Goal: Contribute content: Contribute content

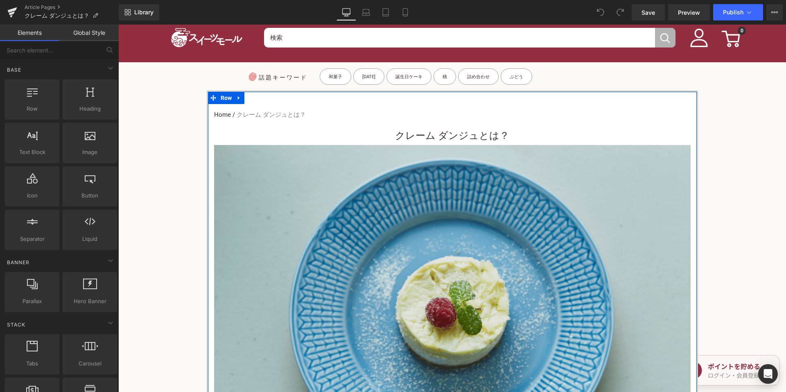
scroll to position [287, 0]
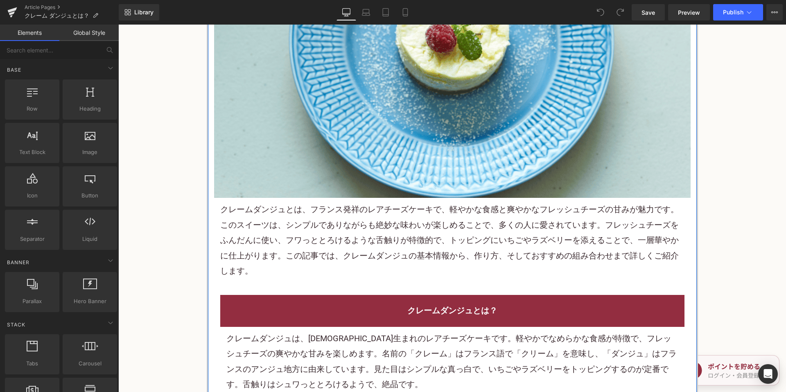
click at [363, 246] on p "クレームダンジュとは 、フランス発祥のレアチーズ ケーキ で、軽やかな食感と爽やかなフレッシュチーズの甘みが魅力です。この スイーツ は、シンプルでありながら…" at bounding box center [452, 240] width 464 height 77
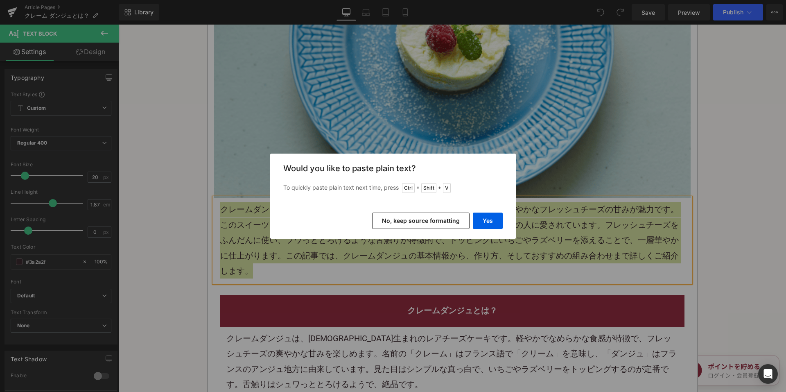
click at [408, 219] on button "No, keep source formatting" at bounding box center [420, 221] width 97 height 16
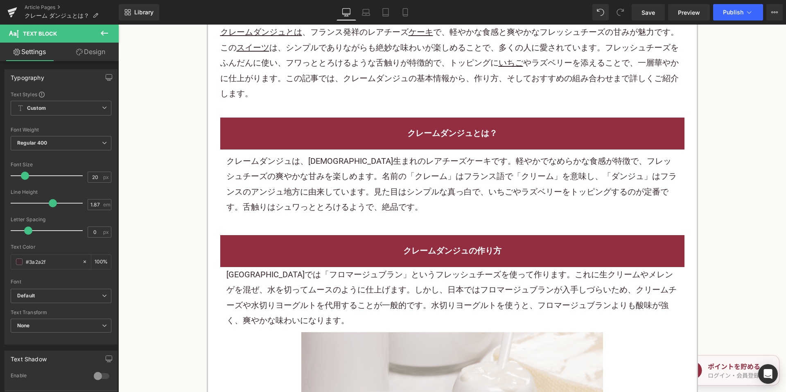
scroll to position [491, 0]
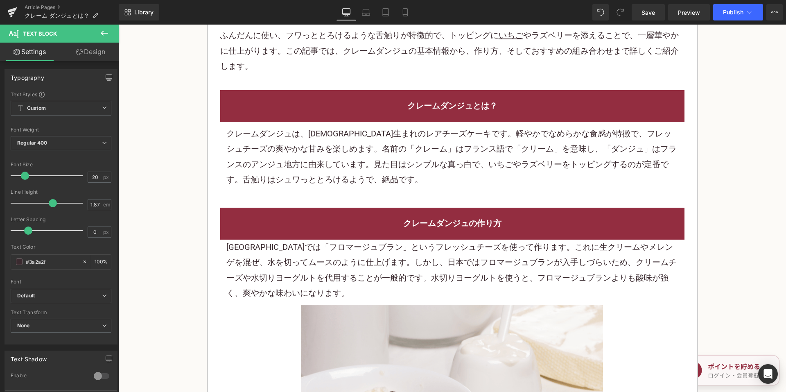
click at [326, 234] on div "クレームダンジュの作り方" at bounding box center [452, 224] width 464 height 32
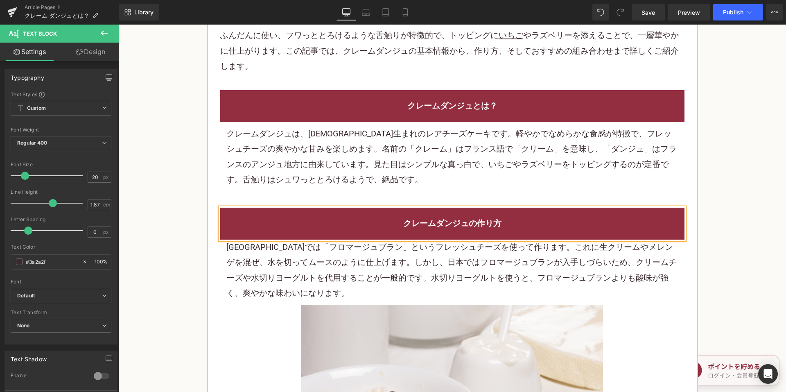
click at [308, 170] on p "クレームダンジュは、[DEMOGRAPHIC_DATA]生まれのレア チーズケーキ です。軽やかでなめらかな食感が特徴で、フレッシュチーズの爽やかな甘みを楽し…" at bounding box center [452, 156] width 452 height 61
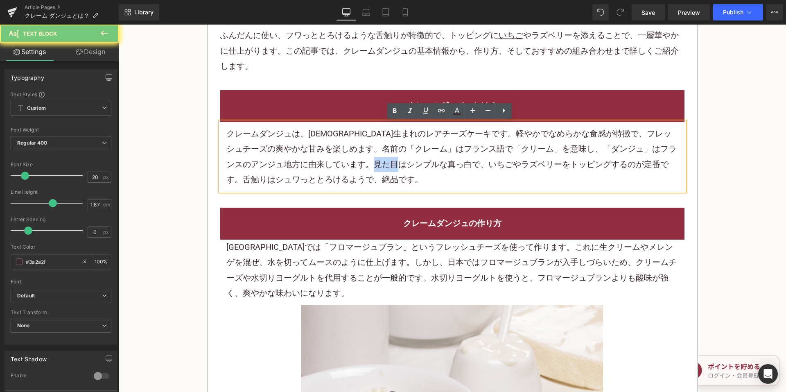
click at [308, 170] on p "クレームダンジュは、[DEMOGRAPHIC_DATA]生まれのレア チーズケーキ です。軽やかでなめらかな食感が特徴で、フレッシュチーズの爽やかな甘みを楽し…" at bounding box center [452, 156] width 452 height 61
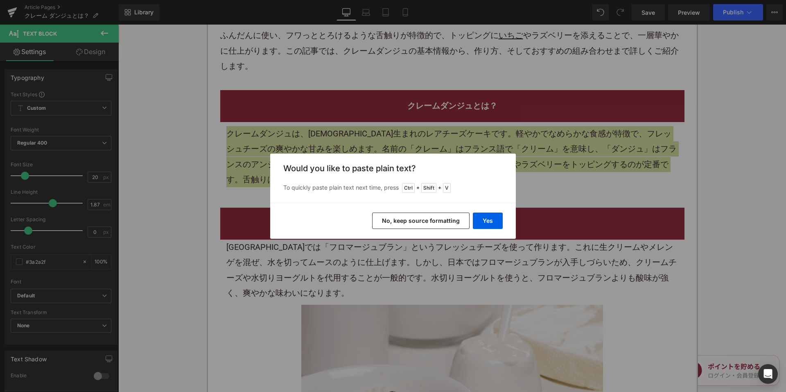
click at [384, 215] on button "No, keep source formatting" at bounding box center [420, 221] width 97 height 16
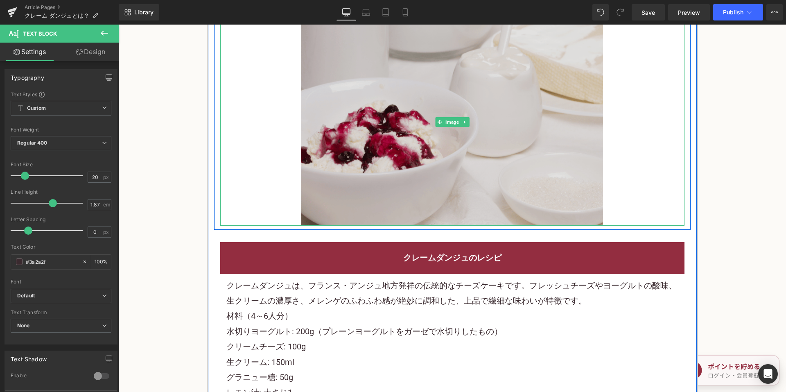
scroll to position [573, 0]
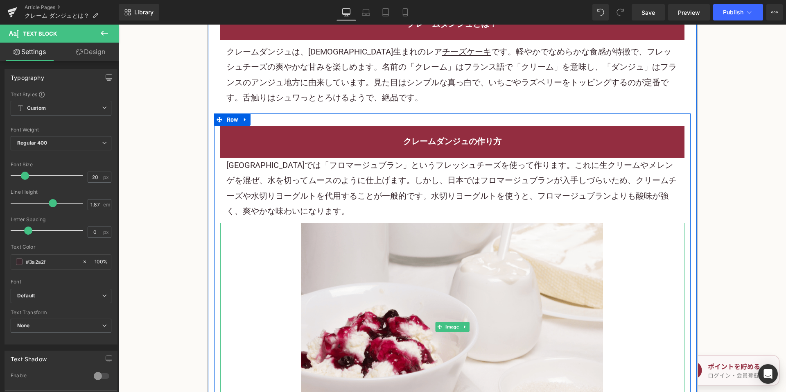
click at [363, 187] on p "フランスでは「 フロマージュブラン 」というフレッシュチーズを使って作ります。これに 生クリーム やメレンゲを混ぜ、水を切ってムースのように仕上げます。しかし…" at bounding box center [452, 188] width 452 height 61
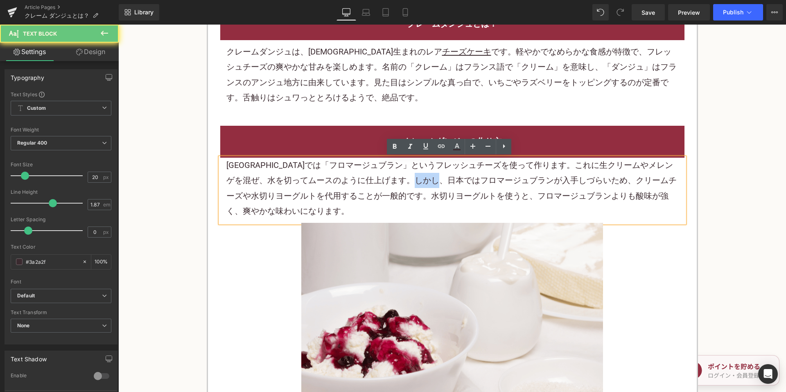
click at [363, 187] on p "フランスでは「 フロマージュブラン 」というフレッシュチーズを使って作ります。これに 生クリーム やメレンゲを混ぜ、水を切ってムースのように仕上げます。しかし…" at bounding box center [452, 188] width 452 height 61
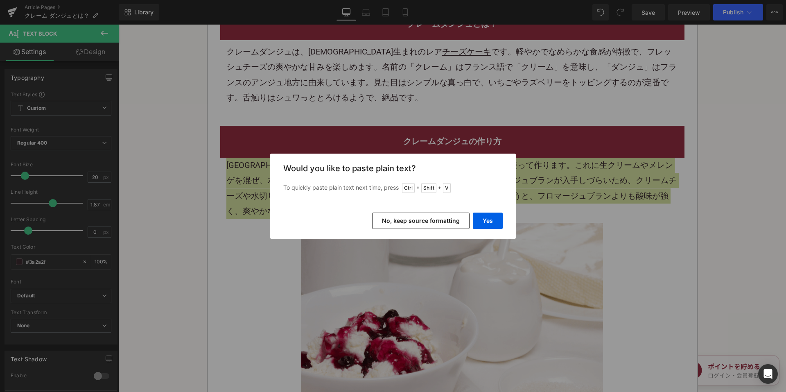
click at [389, 220] on button "No, keep source formatting" at bounding box center [420, 221] width 97 height 16
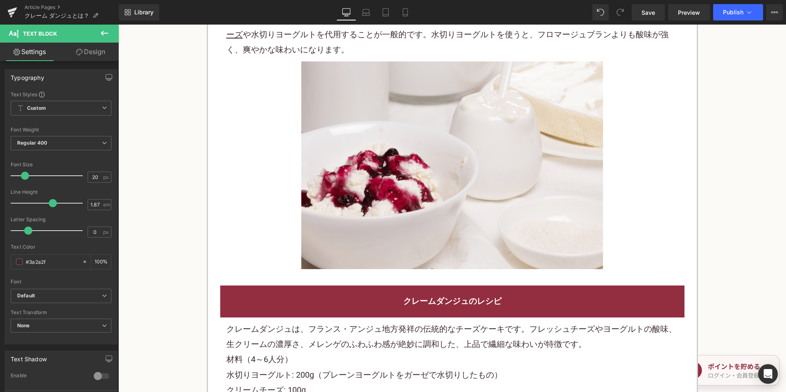
scroll to position [860, 0]
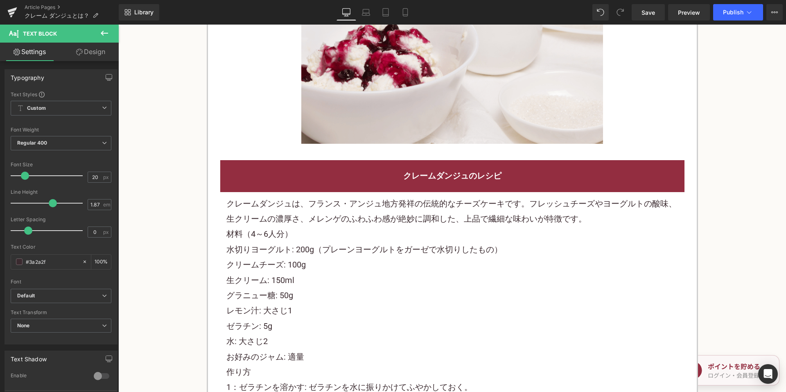
click at [357, 230] on p "材料（4～6人分）" at bounding box center [452, 233] width 452 height 15
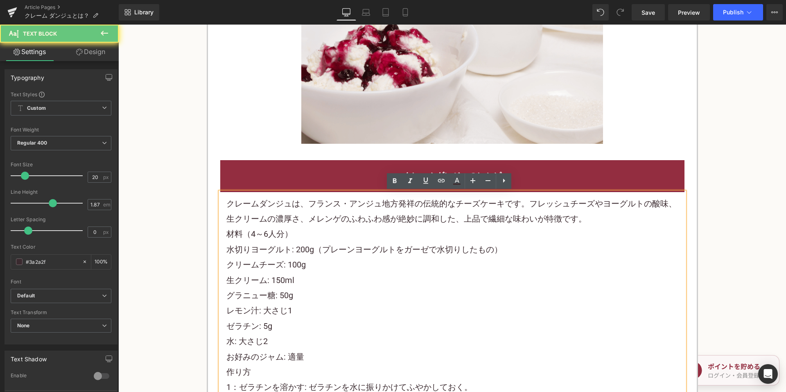
click at [357, 230] on p "材料（4～6人分）" at bounding box center [452, 233] width 452 height 15
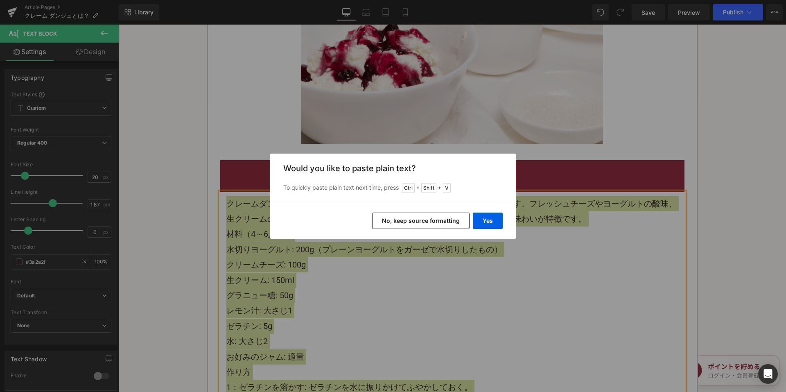
click at [401, 222] on button "No, keep source formatting" at bounding box center [420, 221] width 97 height 16
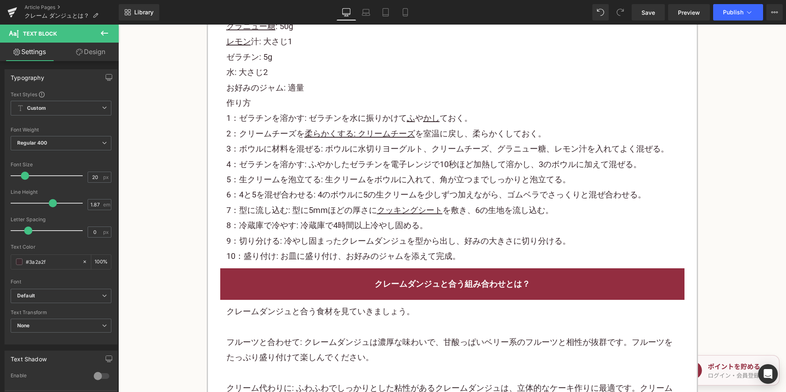
scroll to position [1229, 0]
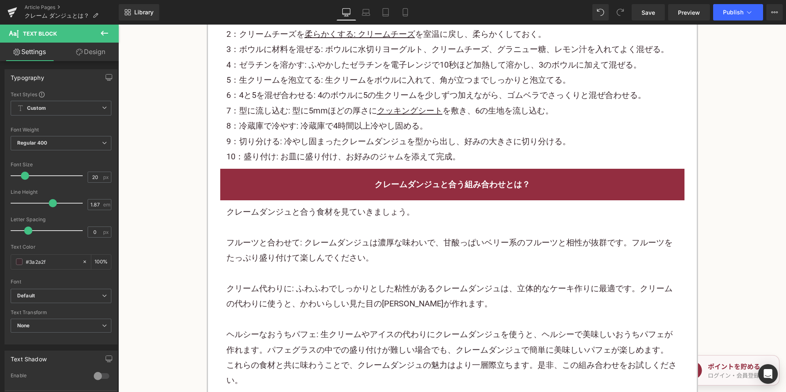
click at [317, 222] on p at bounding box center [452, 227] width 452 height 15
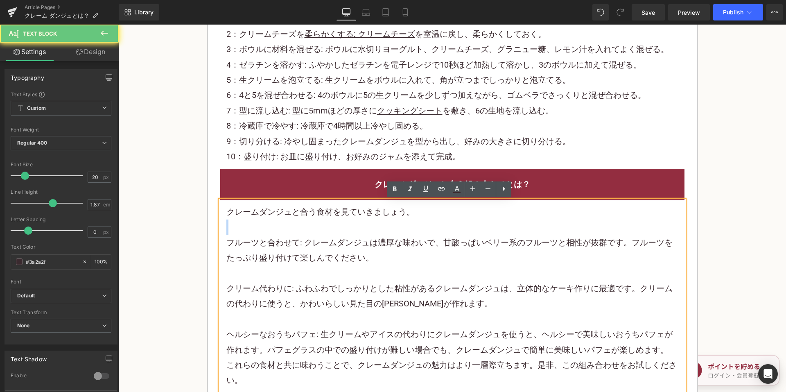
click at [317, 222] on p at bounding box center [452, 227] width 452 height 15
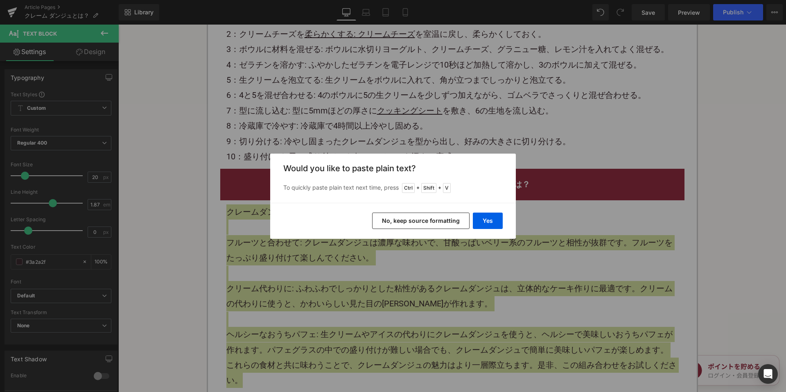
click at [385, 222] on button "No, keep source formatting" at bounding box center [420, 221] width 97 height 16
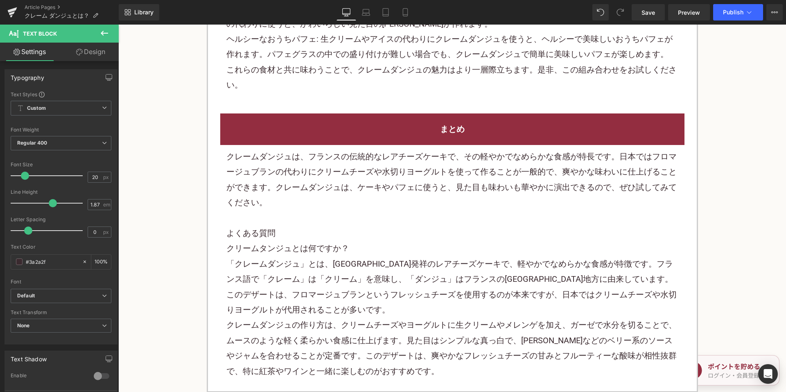
scroll to position [1515, 0]
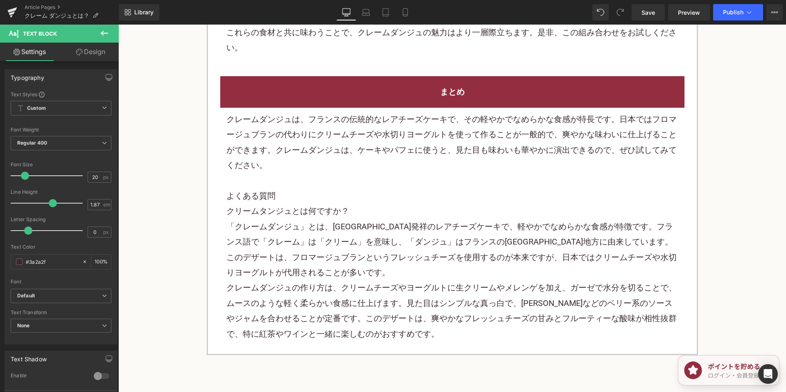
click at [341, 162] on p "クレームダンジュは、フランスの伝統的なレアチーズケーキで、その軽やかでなめらかな食感が特長です。日本ではフロマージュブランの代わりにクリームチーズや水切りヨー…" at bounding box center [452, 142] width 452 height 61
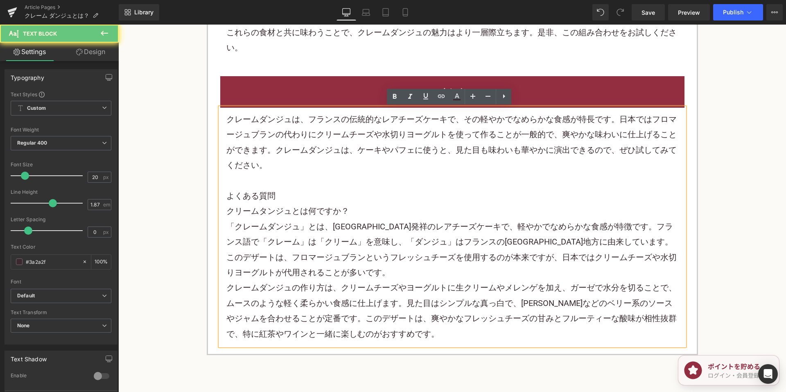
click at [341, 162] on p "クレームダンジュは、フランスの伝統的なレアチーズケーキで、その軽やかでなめらかな食感が特長です。日本ではフロマージュブランの代わりにクリームチーズや水切りヨー…" at bounding box center [452, 142] width 452 height 61
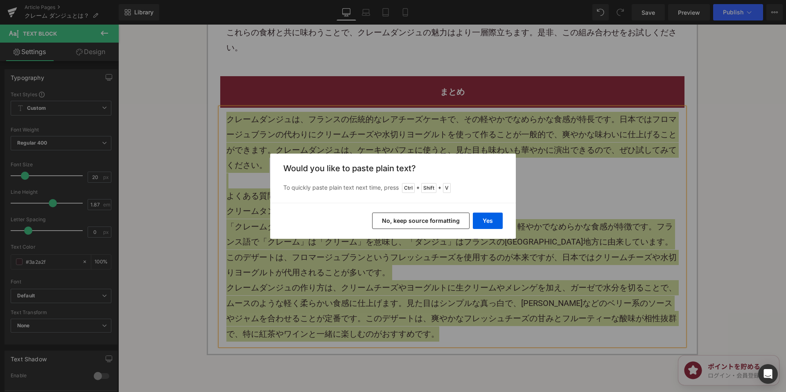
click at [394, 221] on button "No, keep source formatting" at bounding box center [420, 221] width 97 height 16
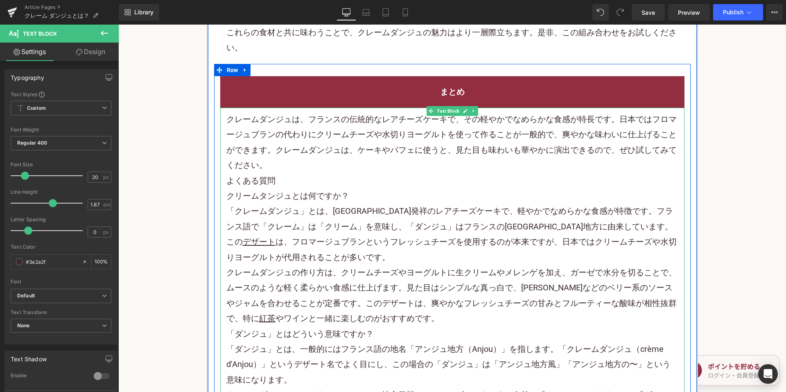
click at [330, 176] on h2 "よくある質問" at bounding box center [452, 180] width 452 height 15
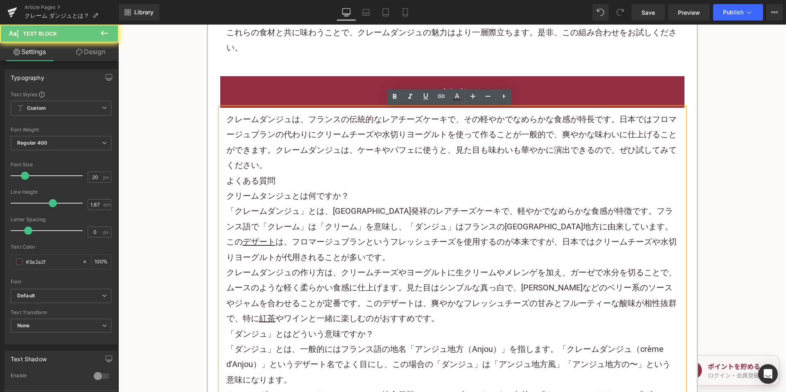
click at [325, 169] on p "クレームダンジュは、フランスの伝統的なレアチーズケーキで、その軽やかでなめらかな食感が特長です。日本ではフロマージュブランの代わりにクリームチーズや水切りヨー…" at bounding box center [452, 142] width 452 height 61
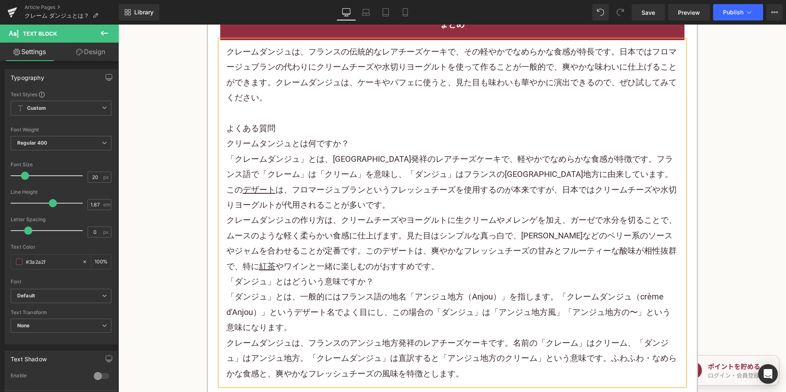
scroll to position [1597, 0]
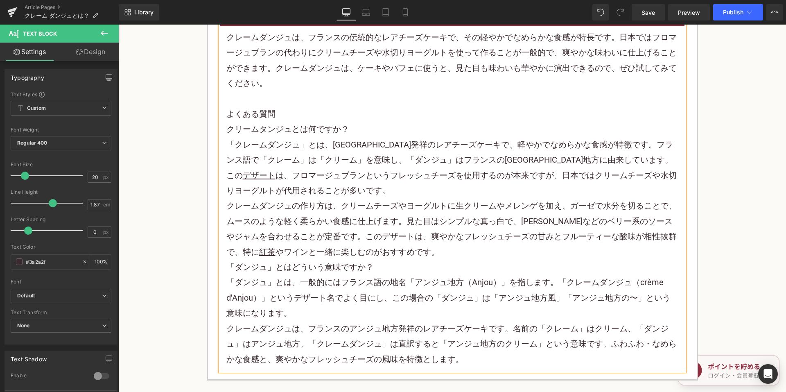
click at [440, 251] on p "クレームダンジュの作り方は、クリームチーズやヨーグルトに生クリームやメレンゲを加え、ガーゼで水分を切ることで、ムースのような軽く柔らかい食感に仕上げます。見た…" at bounding box center [452, 228] width 452 height 61
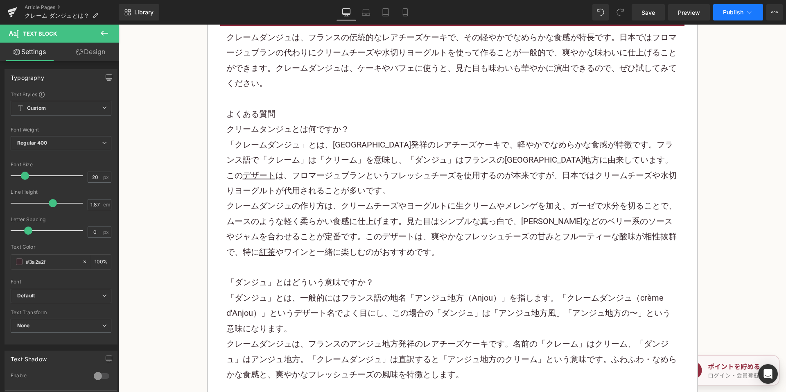
click at [741, 16] on button "Publish" at bounding box center [738, 12] width 50 height 16
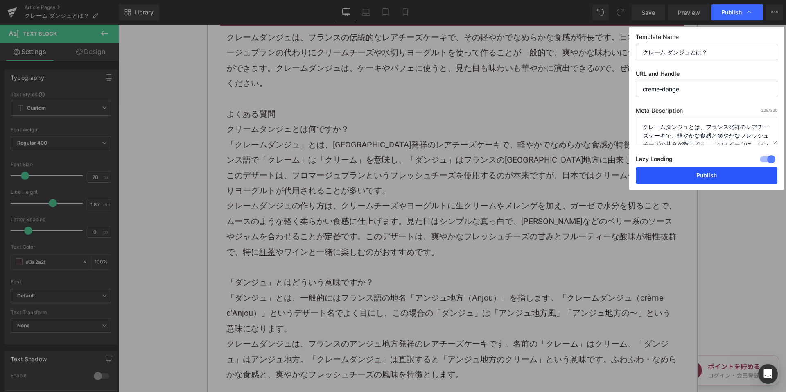
drag, startPoint x: 677, startPoint y: 170, endPoint x: 435, endPoint y: 96, distance: 253.9
click at [677, 170] on button "Publish" at bounding box center [707, 175] width 142 height 16
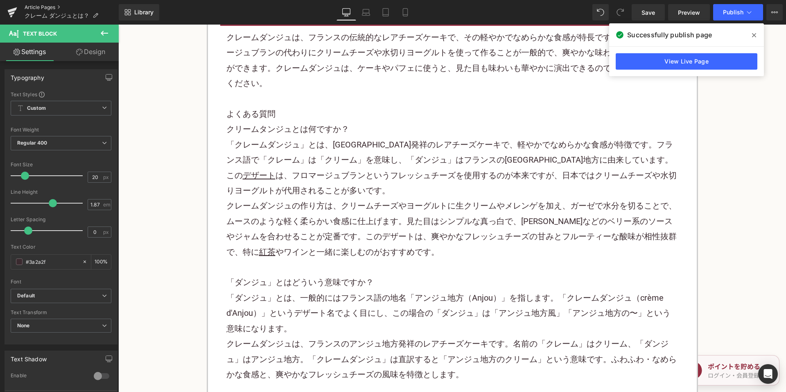
click at [47, 5] on link "Article Pages" at bounding box center [72, 7] width 94 height 7
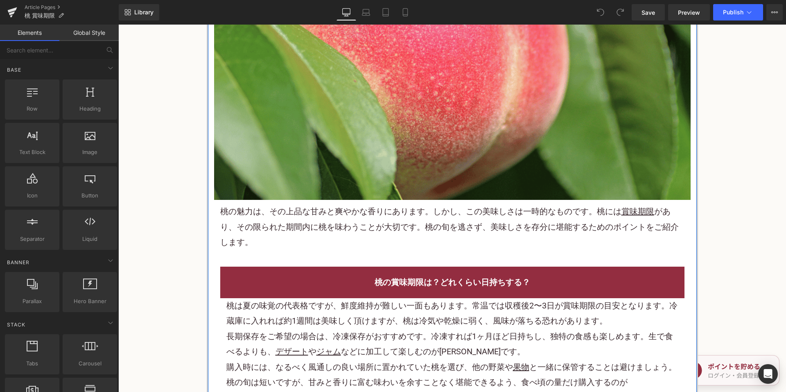
scroll to position [287, 0]
click at [365, 206] on p "桃の魅力は、その上品な甘みと爽やかな香りにあります。しかし、この美味しさは一時的なものです。桃には 賞味期限 があり、その限られた期間内に桃を味わうことが大切…" at bounding box center [452, 227] width 464 height 46
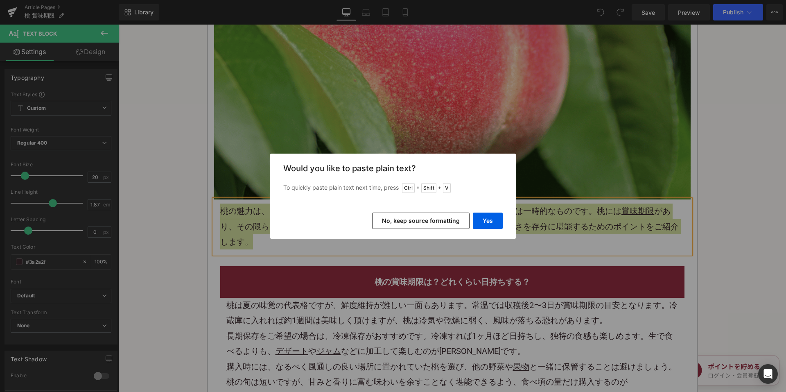
drag, startPoint x: 416, startPoint y: 219, endPoint x: 290, endPoint y: 161, distance: 139.1
click at [416, 219] on button "No, keep source formatting" at bounding box center [420, 221] width 97 height 16
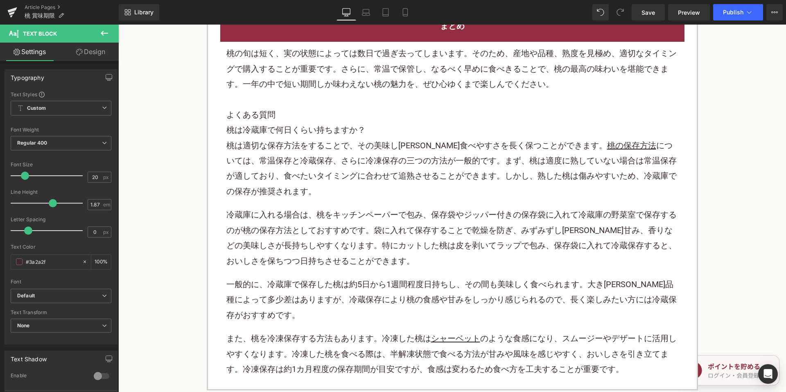
scroll to position [1761, 0]
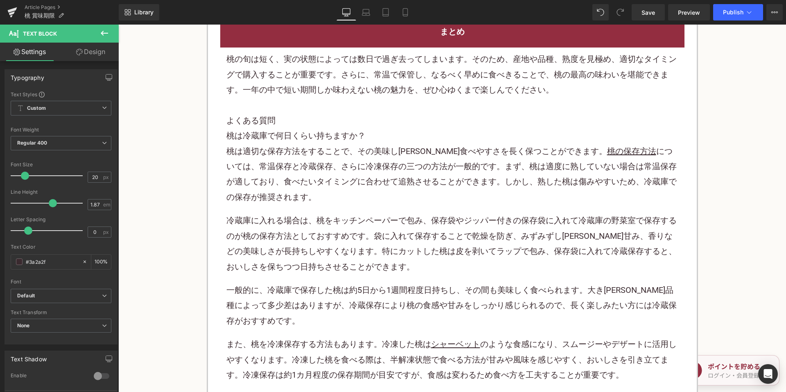
click at [347, 213] on p "冷蔵庫に入れる場合は、桃をキッチンペーパーで包み、保存袋やジッパー付きの保存袋に入れて冷蔵庫の野菜室で保存するのが桃の保存方法としておすすめです。袋に入れて保…" at bounding box center [452, 243] width 452 height 61
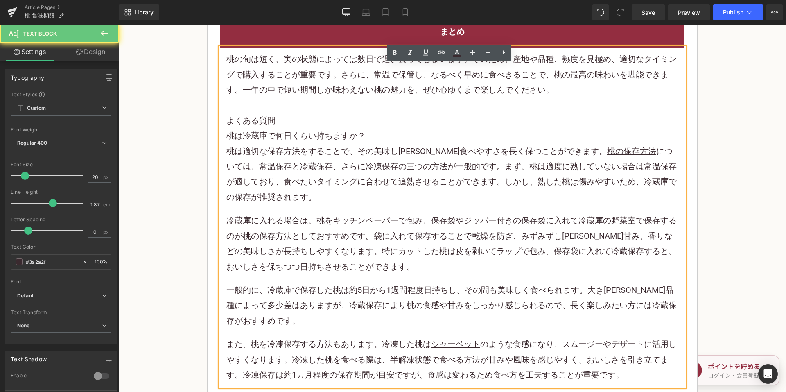
click at [345, 213] on p "冷蔵庫に入れる場合は、桃をキッチンペーパーで包み、保存袋やジッパー付きの保存袋に入れて冷蔵庫の野菜室で保存するのが桃の保存方法としておすすめです。袋に入れて保…" at bounding box center [452, 243] width 452 height 61
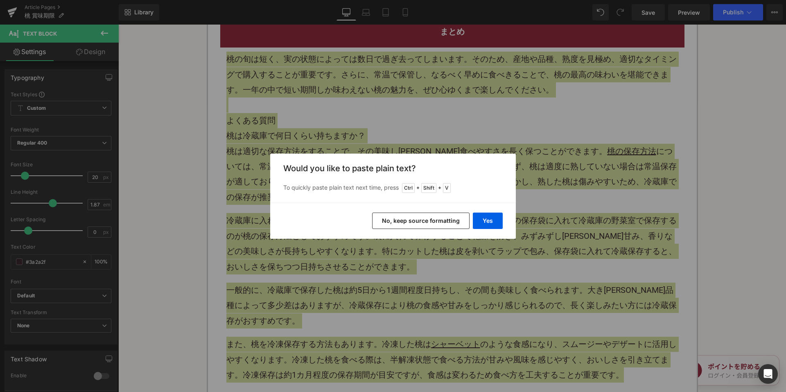
click at [401, 222] on button "No, keep source formatting" at bounding box center [420, 221] width 97 height 16
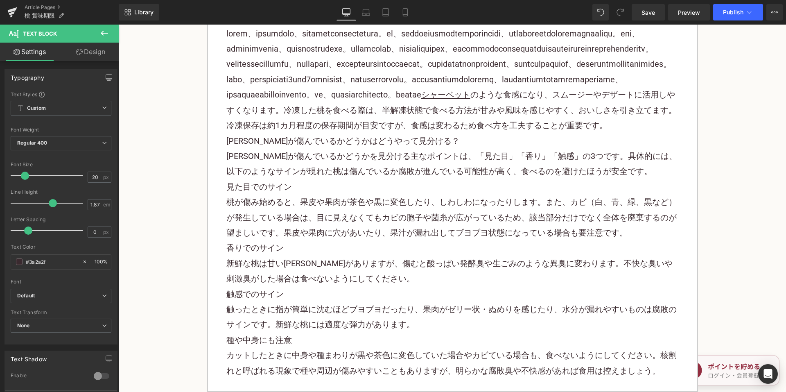
scroll to position [1745, 0]
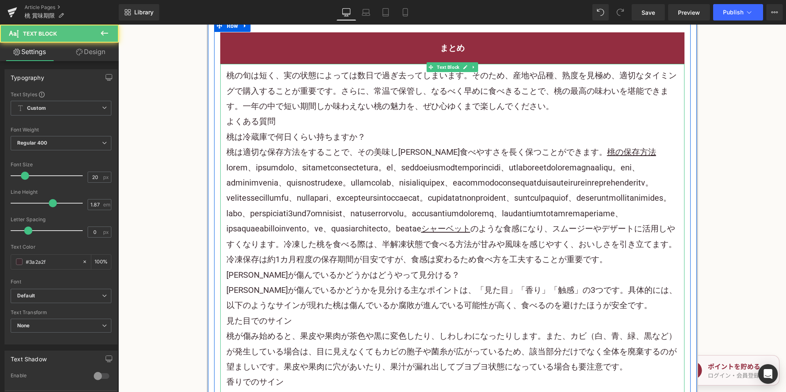
click at [556, 77] on p "桃の旬は短く、実の状態によっては数日で過ぎ去ってしまいます。そのため、産地や品種、熟度を見極め、適切なタイミングで購入することが重要です。さらに、常温で保管し…" at bounding box center [452, 91] width 452 height 46
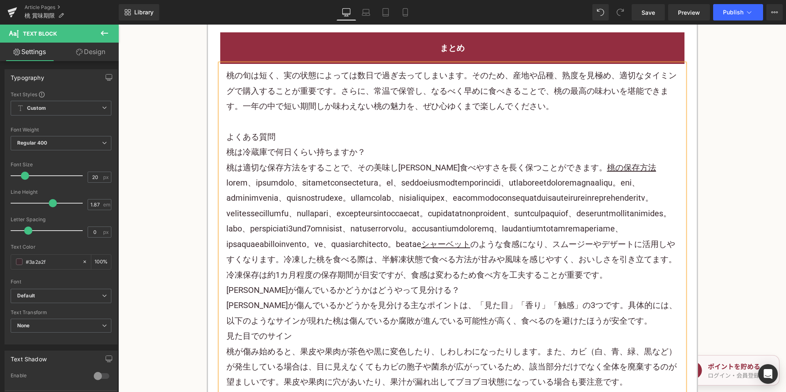
scroll to position [1827, 0]
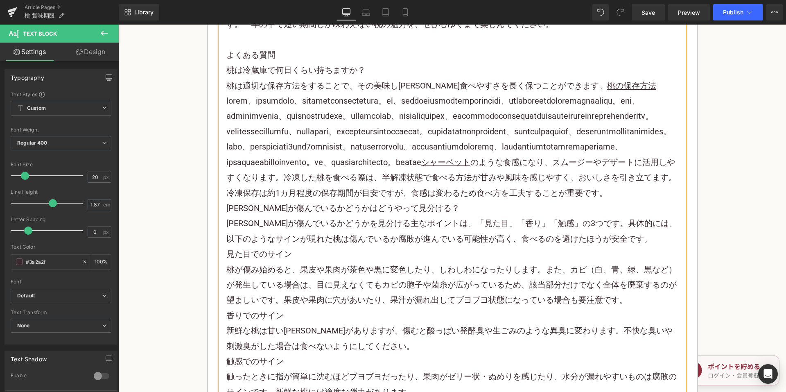
click at [386, 201] on p "桃は適切な保存方法をすることで、その美味しさや食べやすさを長く保つことができます。 桃の保存方法 シャーベット のような食感になり、スムージーやデザートに活用…" at bounding box center [452, 139] width 452 height 122
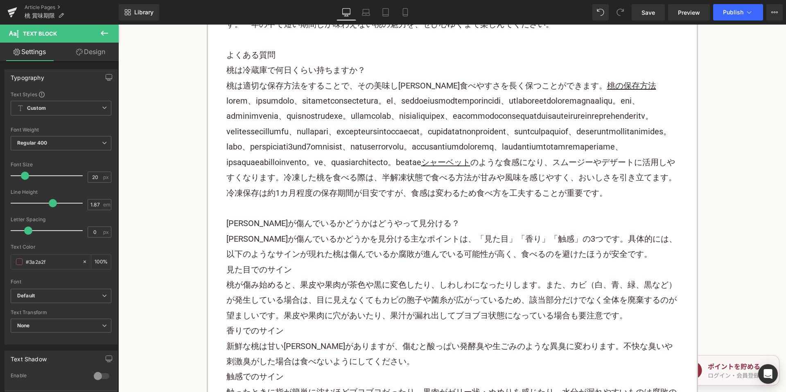
click at [722, 21] on div "Library Desktop Desktop Laptop Tablet Mobile Save Preview Publish Scheduled Vie…" at bounding box center [453, 12] width 668 height 25
click at [725, 17] on button "Publish" at bounding box center [738, 12] width 50 height 16
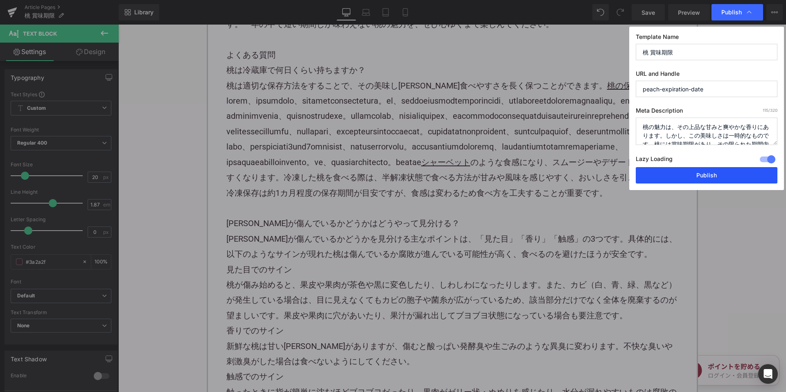
drag, startPoint x: 659, startPoint y: 183, endPoint x: 543, endPoint y: 152, distance: 120.4
click at [659, 183] on button "Publish" at bounding box center [707, 175] width 142 height 16
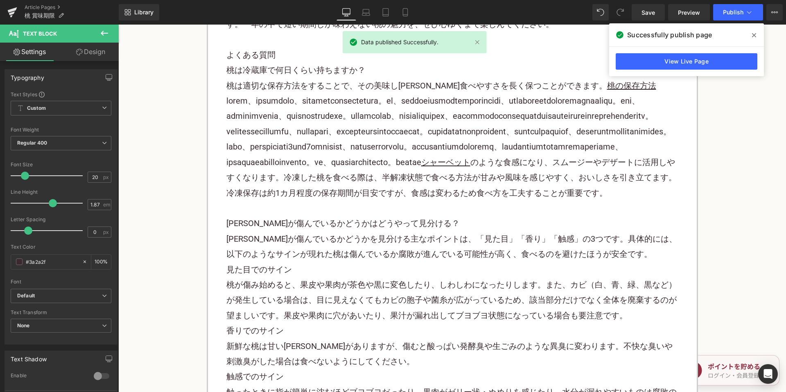
click at [47, 3] on div "Article Pages 桃 賞味期限" at bounding box center [59, 12] width 119 height 25
click at [43, 7] on link "Article Pages" at bounding box center [72, 7] width 94 height 7
